Goal: Information Seeking & Learning: Compare options

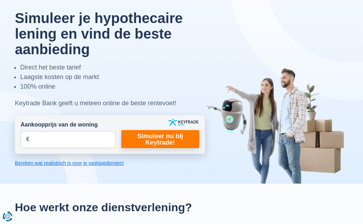
scroll to position [41, 0]
click at [43, 139] on input "Aankoopprijs van de woning" at bounding box center [68, 139] width 95 height 17
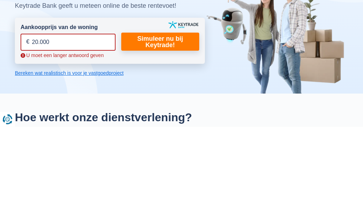
type input "200.000"
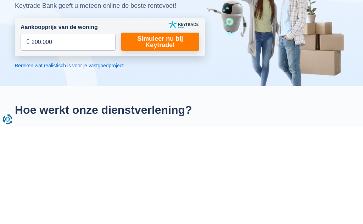
click at [165, 130] on link "Simuleer nu bij Keytrade!" at bounding box center [160, 139] width 78 height 18
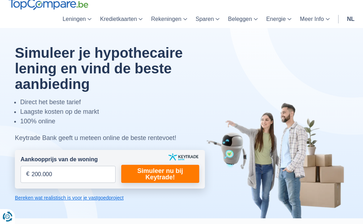
click at [162, 165] on link "Simuleer nu bij Keytrade!" at bounding box center [160, 174] width 78 height 18
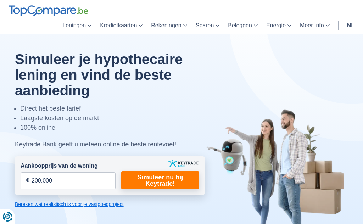
click at [158, 178] on link "Simuleer nu bij Keytrade!" at bounding box center [160, 180] width 78 height 18
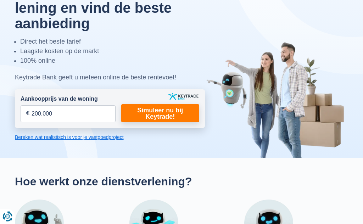
scroll to position [67, 0]
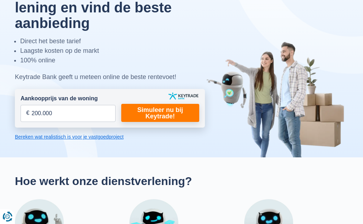
click at [99, 137] on link "Bereken wat realistisch is voor je vastgoedproject" at bounding box center [110, 136] width 190 height 7
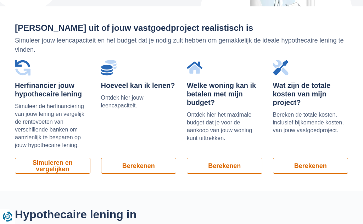
scroll to position [533, 0]
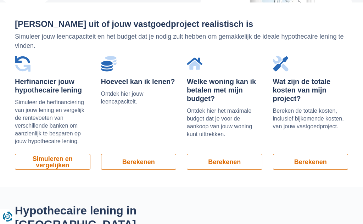
click at [61, 162] on link "Simuleren en vergelijken" at bounding box center [53, 162] width 76 height 16
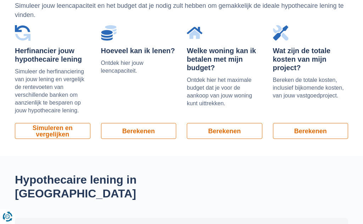
scroll to position [170, 0]
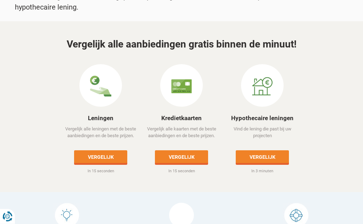
scroll to position [3269, 0]
click at [102, 150] on link "Vergelijk" at bounding box center [100, 156] width 53 height 13
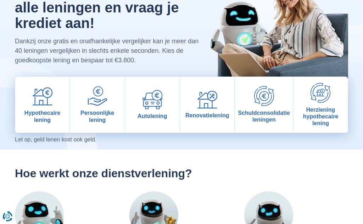
scroll to position [79, 0]
click at [45, 103] on img at bounding box center [43, 96] width 20 height 20
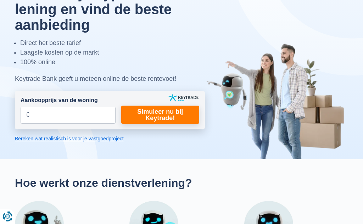
scroll to position [66, 0]
click at [51, 114] on input "Aankoopprijs van de woning" at bounding box center [68, 115] width 95 height 17
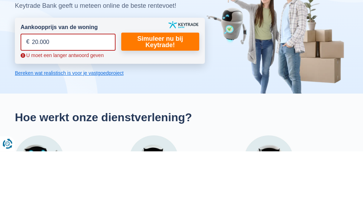
type input "200.000"
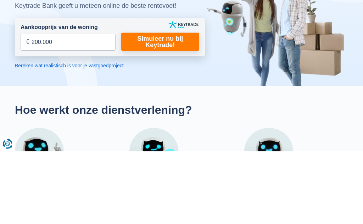
click at [164, 106] on link "Simuleer nu bij Keytrade!" at bounding box center [160, 115] width 78 height 18
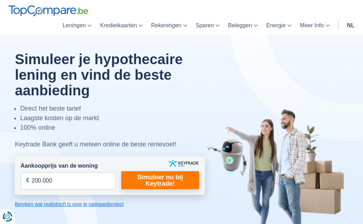
click at [332, 181] on img at bounding box center [277, 167] width 142 height 116
